Goal: Register for event/course

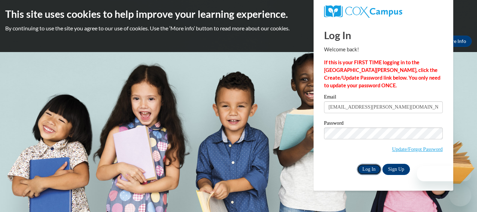
drag, startPoint x: 0, startPoint y: 0, endPoint x: 359, endPoint y: 167, distance: 396.0
click at [359, 167] on input "Log In" at bounding box center [369, 169] width 24 height 11
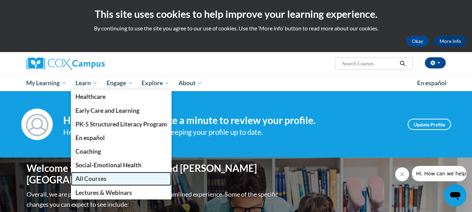
click at [78, 180] on span "All Courses" at bounding box center [90, 178] width 31 height 7
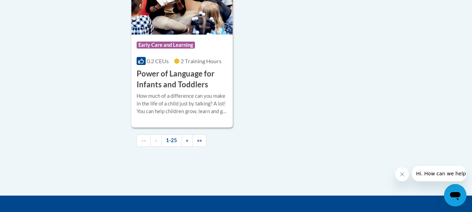
scroll to position [1712, 0]
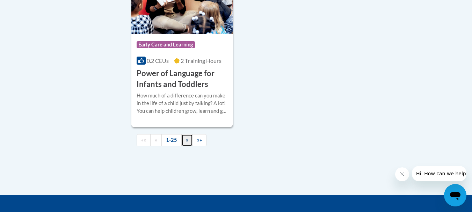
click at [186, 143] on span "»" at bounding box center [187, 140] width 2 height 6
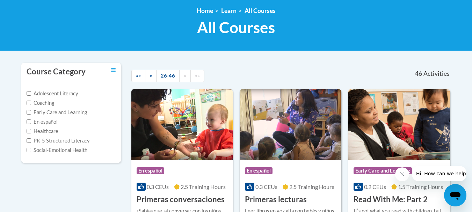
scroll to position [64, 0]
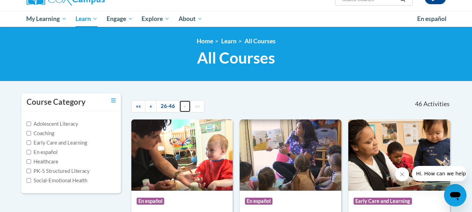
click at [187, 109] on link "»" at bounding box center [185, 106] width 12 height 12
click at [151, 105] on span "«" at bounding box center [151, 106] width 2 height 6
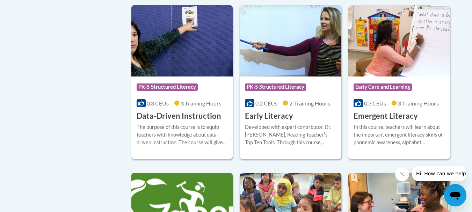
scroll to position [768, 0]
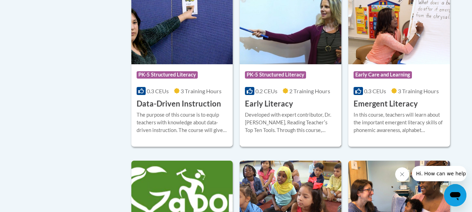
click at [268, 97] on div "Course Category: PK-5 Structured Literacy 0.2 CEUs 2 Training Hours COURSE Earl…" at bounding box center [291, 86] width 102 height 45
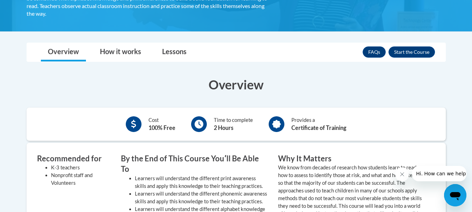
scroll to position [140, 0]
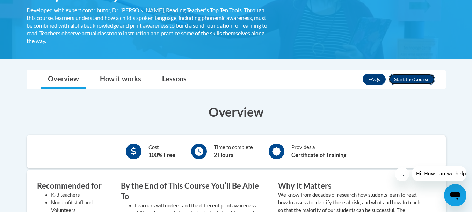
click at [415, 76] on button "Enroll" at bounding box center [411, 79] width 46 height 11
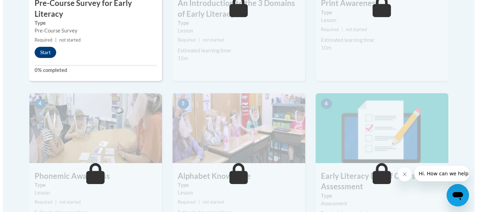
scroll to position [175, 0]
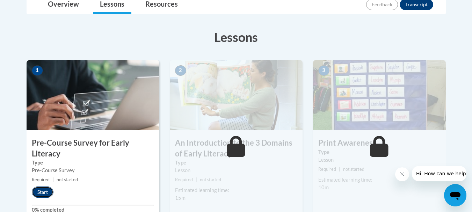
click at [43, 192] on button "Start" at bounding box center [43, 192] width 22 height 11
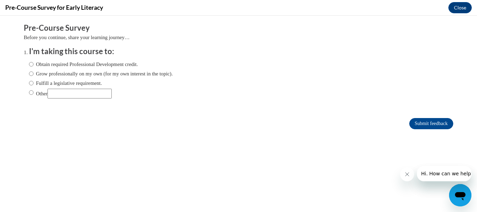
scroll to position [0, 0]
click at [42, 67] on label "Obtain required Professional Development credit." at bounding box center [83, 64] width 109 height 8
click at [34, 67] on input "Obtain required Professional Development credit." at bounding box center [31, 64] width 5 height 8
radio input "true"
click at [424, 125] on input "Submit feedback" at bounding box center [431, 123] width 44 height 11
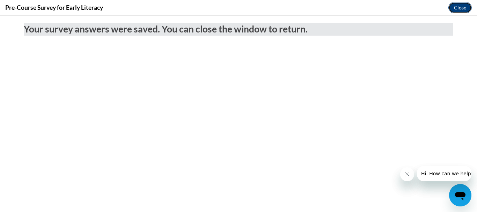
click at [465, 8] on button "Close" at bounding box center [460, 7] width 23 height 11
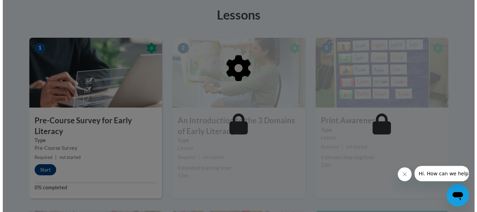
scroll to position [210, 0]
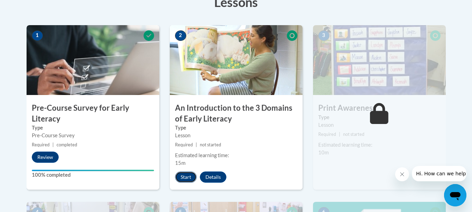
click at [187, 180] on button "Start" at bounding box center [186, 177] width 22 height 11
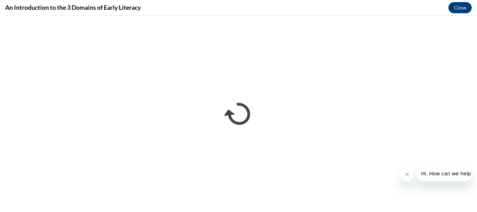
scroll to position [0, 0]
